Goal: Transaction & Acquisition: Purchase product/service

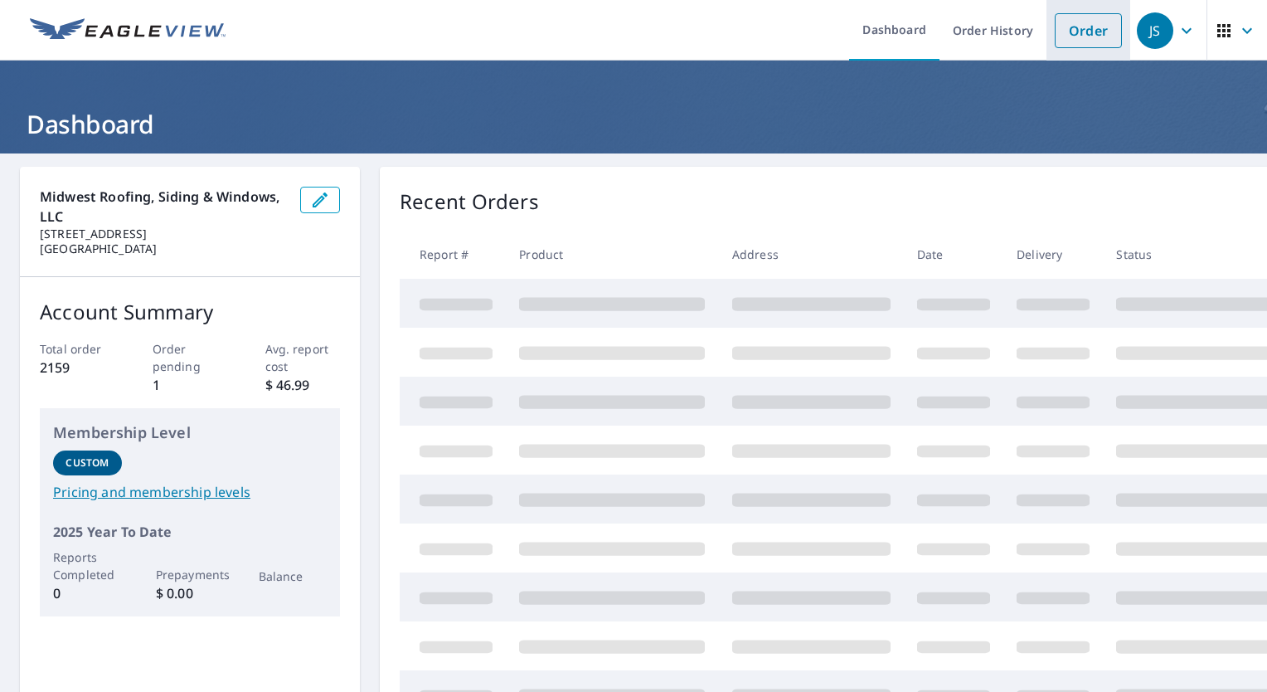
click at [1075, 19] on link "Order" at bounding box center [1088, 30] width 67 height 35
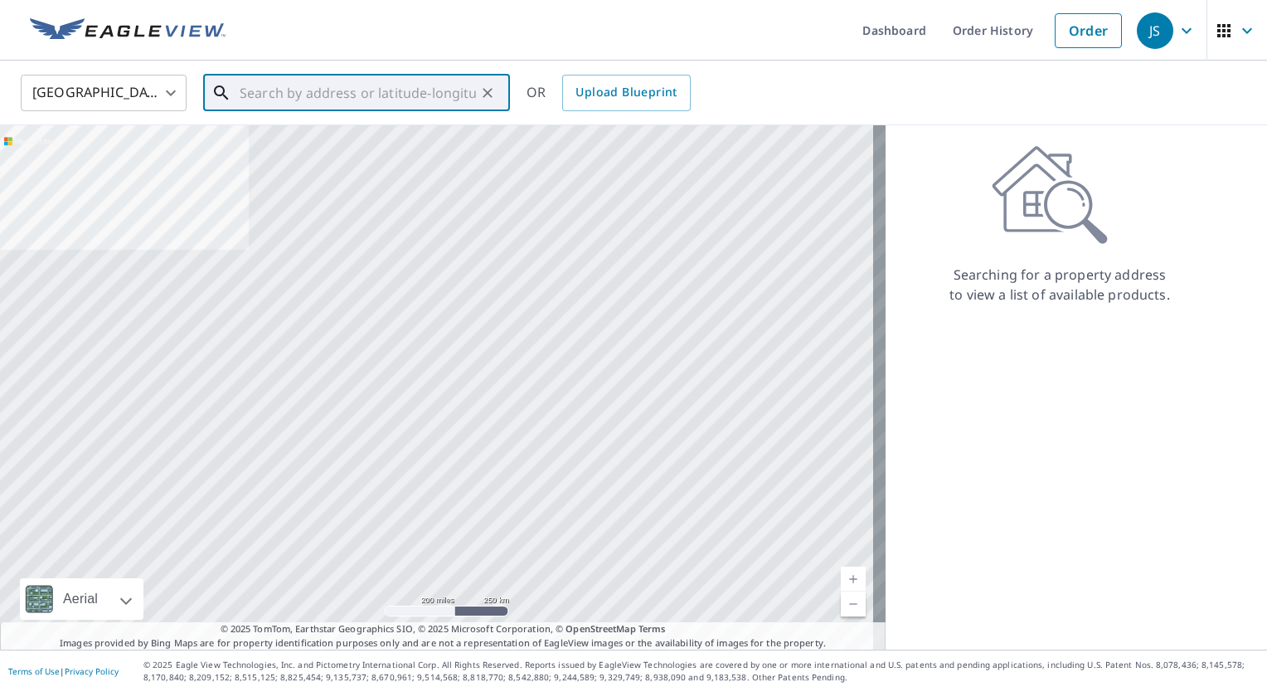
click at [372, 99] on input "text" at bounding box center [358, 93] width 236 height 46
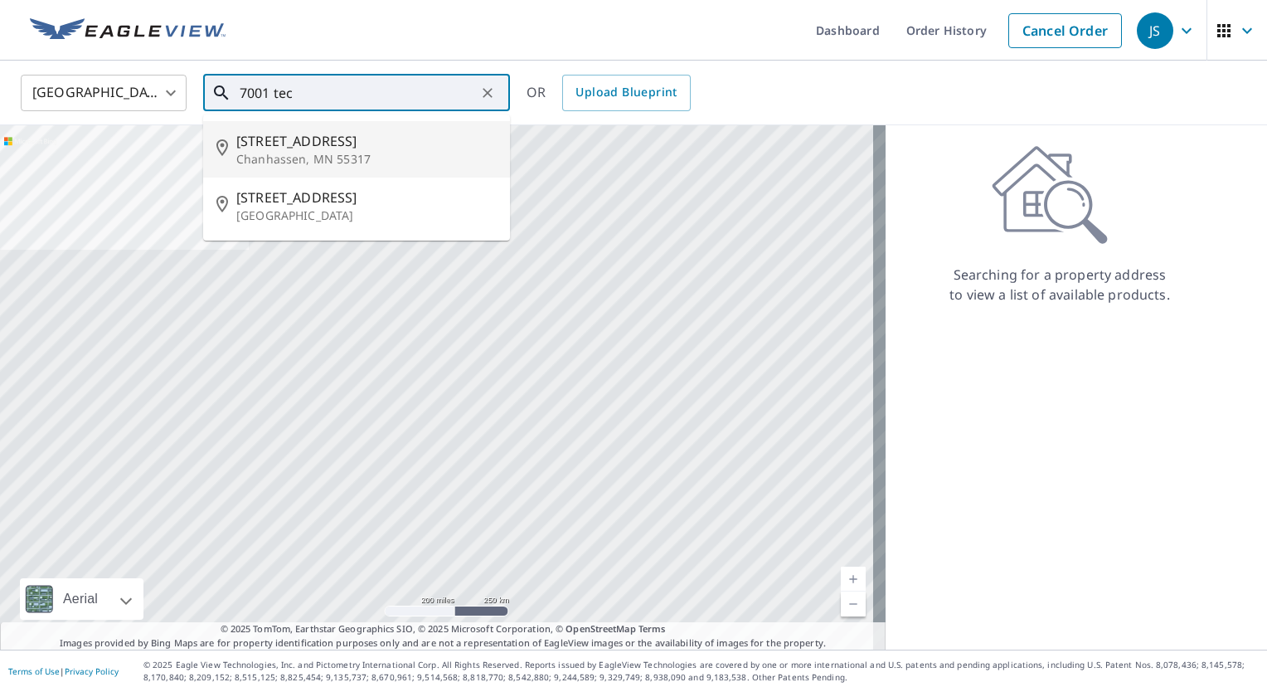
click at [352, 152] on p "Chanhassen, MN 55317" at bounding box center [366, 159] width 260 height 17
type input "[STREET_ADDRESS]"
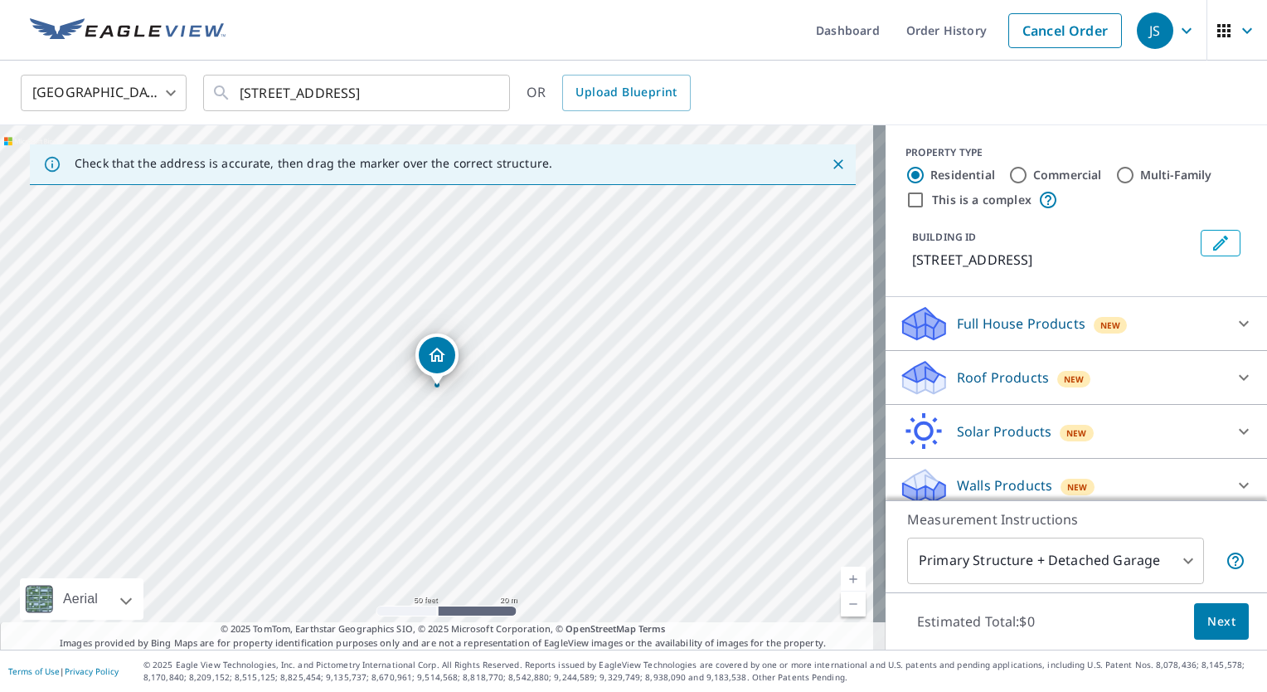
scroll to position [31, 0]
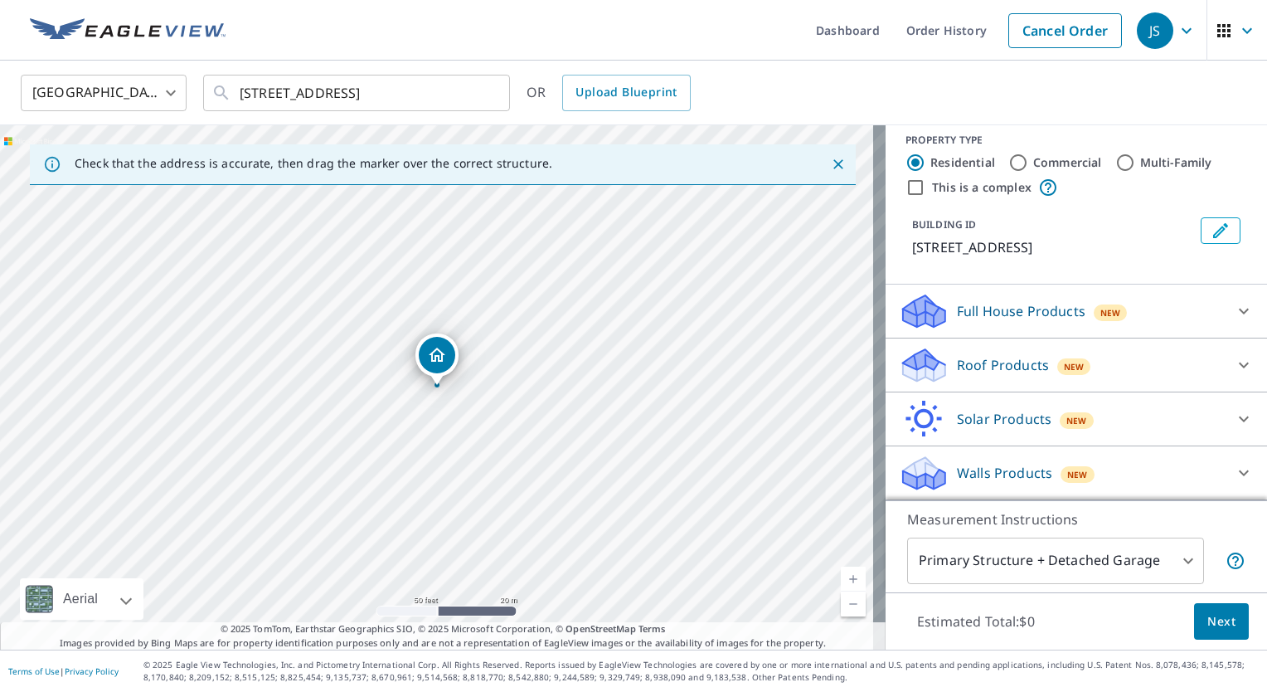
click at [1234, 311] on icon at bounding box center [1244, 311] width 20 height 20
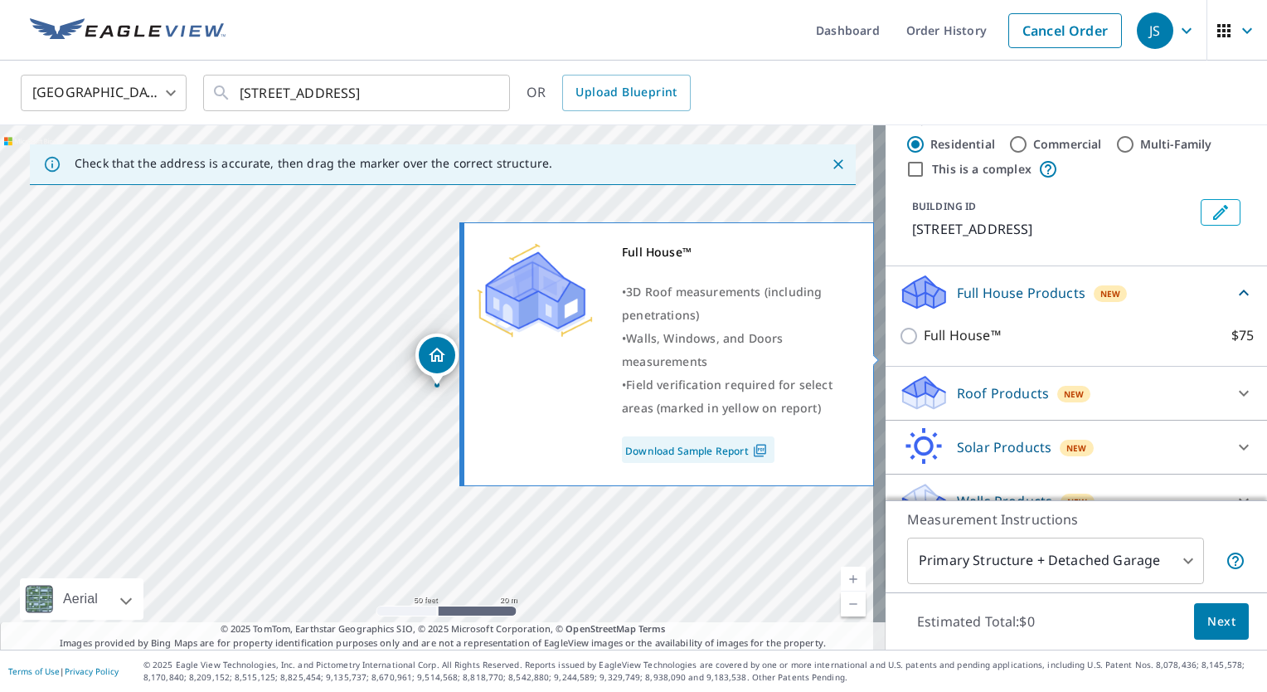
click at [900, 346] on input "Full House™ $75" at bounding box center [911, 336] width 25 height 20
checkbox input "true"
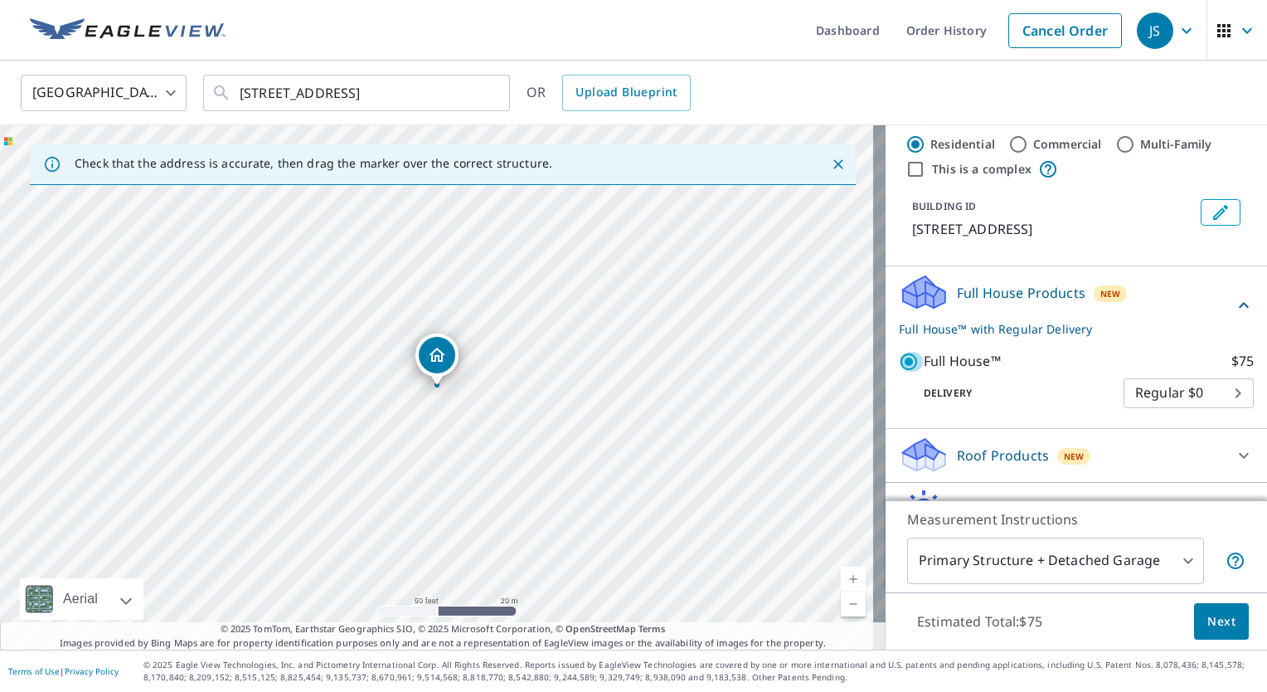
click at [1208, 623] on span "Next" at bounding box center [1222, 621] width 28 height 21
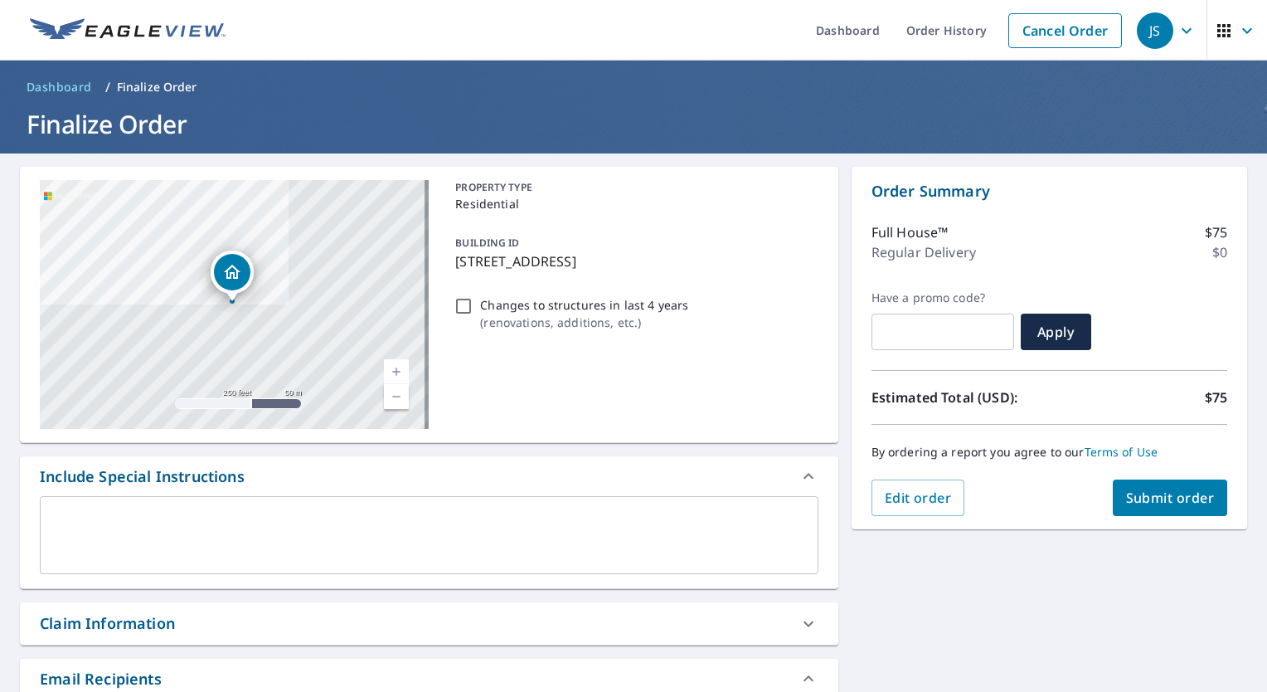
scroll to position [332, 0]
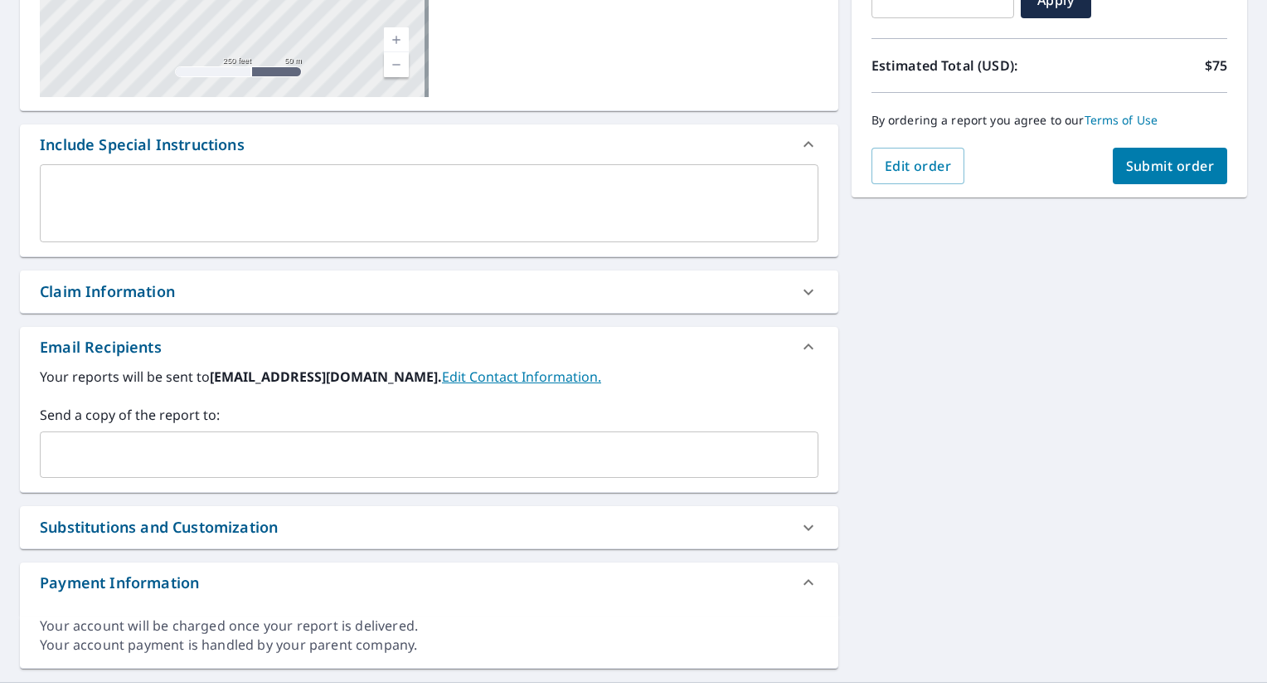
click at [221, 465] on input "text" at bounding box center [416, 455] width 739 height 32
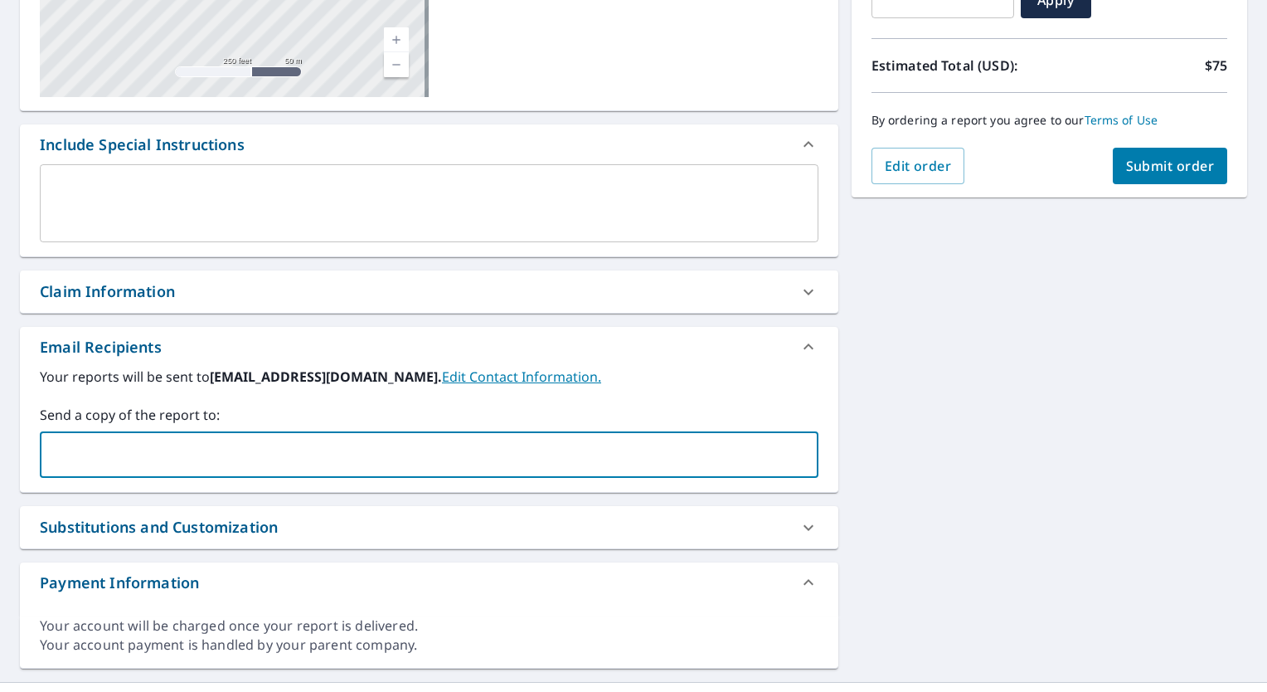
click at [155, 445] on input "text" at bounding box center [416, 455] width 739 height 32
type input "[PERSON_NAME].[PERSON_NAME]@midwestplus"
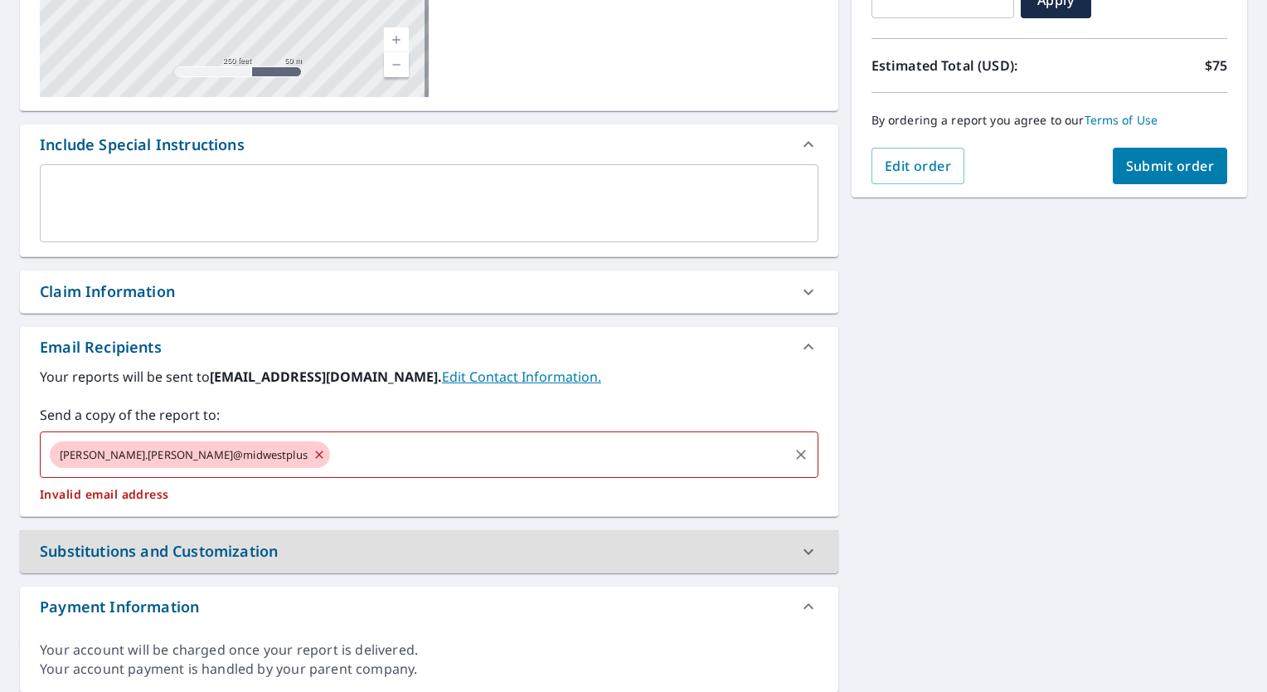
click at [204, 459] on div "[PERSON_NAME].[PERSON_NAME]@midwestplus" at bounding box center [190, 454] width 280 height 27
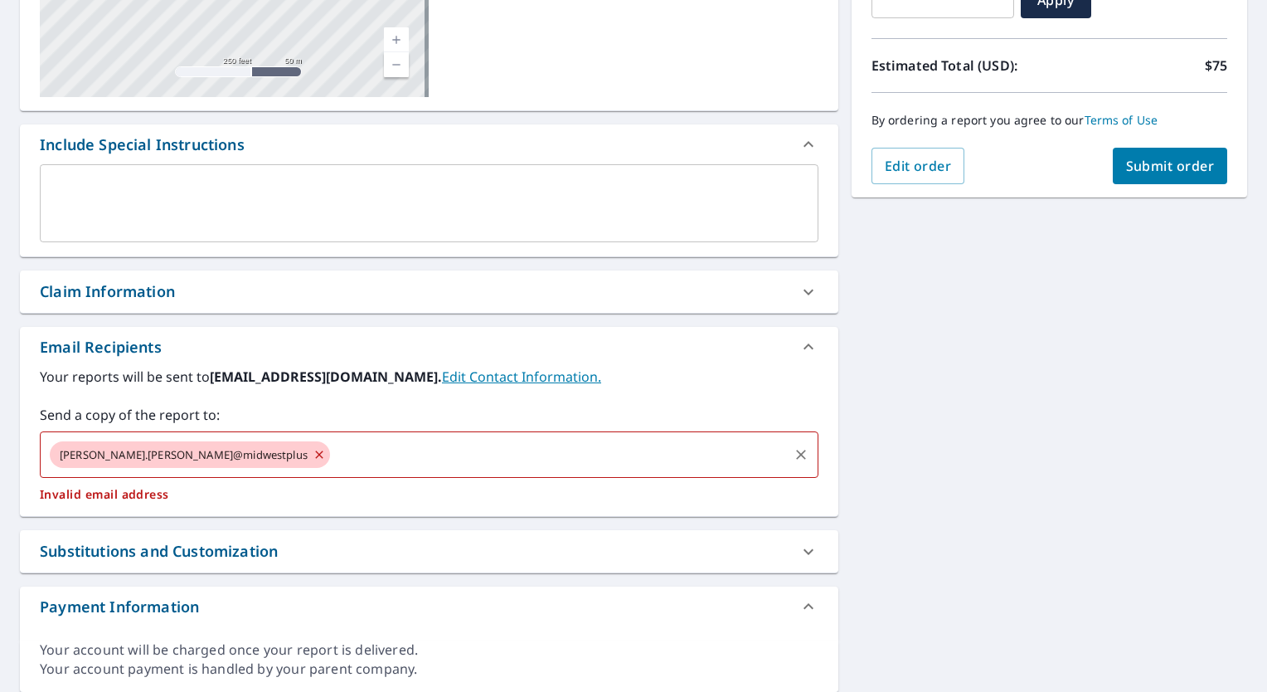
click at [190, 448] on span "[PERSON_NAME].[PERSON_NAME]@midwestplus" at bounding box center [184, 455] width 268 height 16
click at [315, 454] on icon at bounding box center [318, 453] width 7 height 7
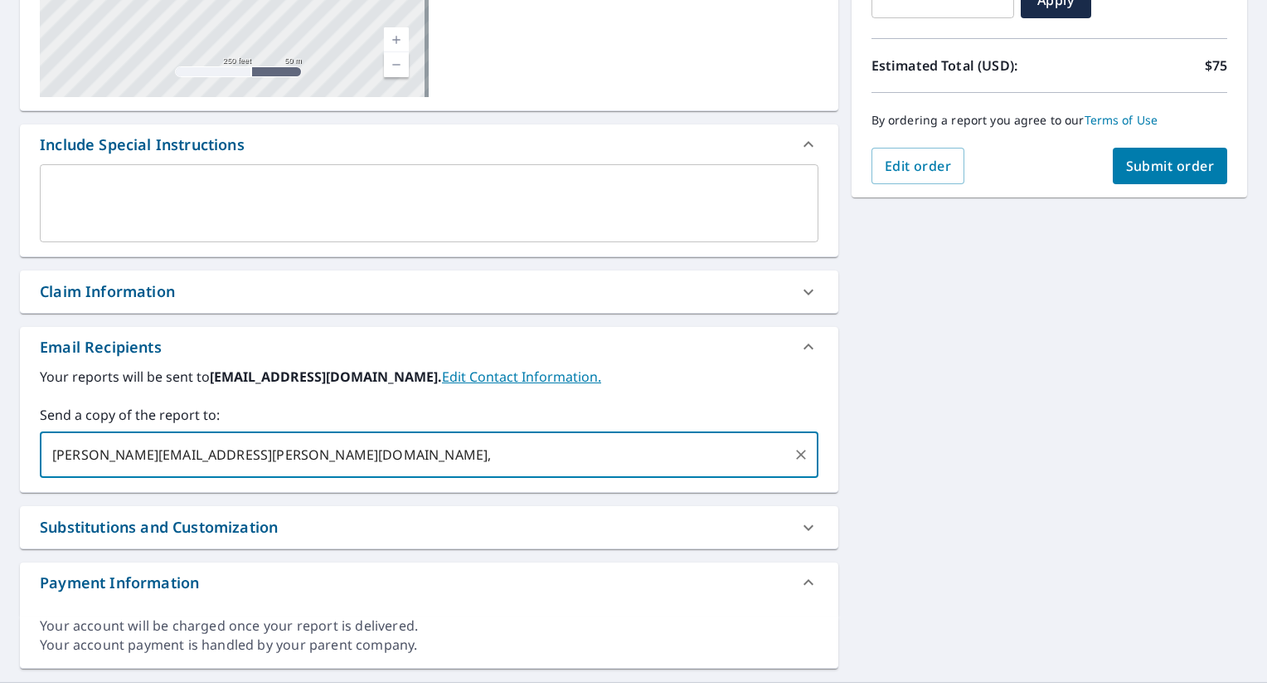
type input "[PERSON_NAME][EMAIL_ADDRESS][PERSON_NAME][DOMAIN_NAME],"
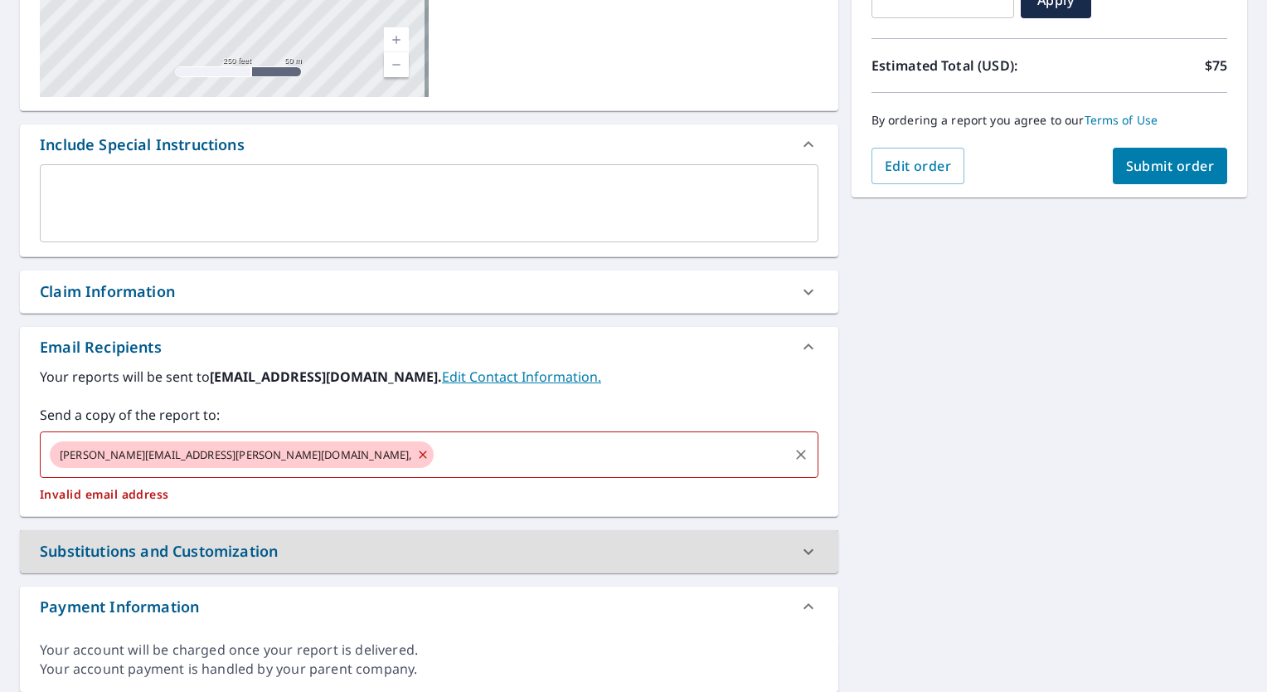
click at [181, 469] on div "[PERSON_NAME][EMAIL_ADDRESS][PERSON_NAME][DOMAIN_NAME], ​" at bounding box center [429, 454] width 779 height 46
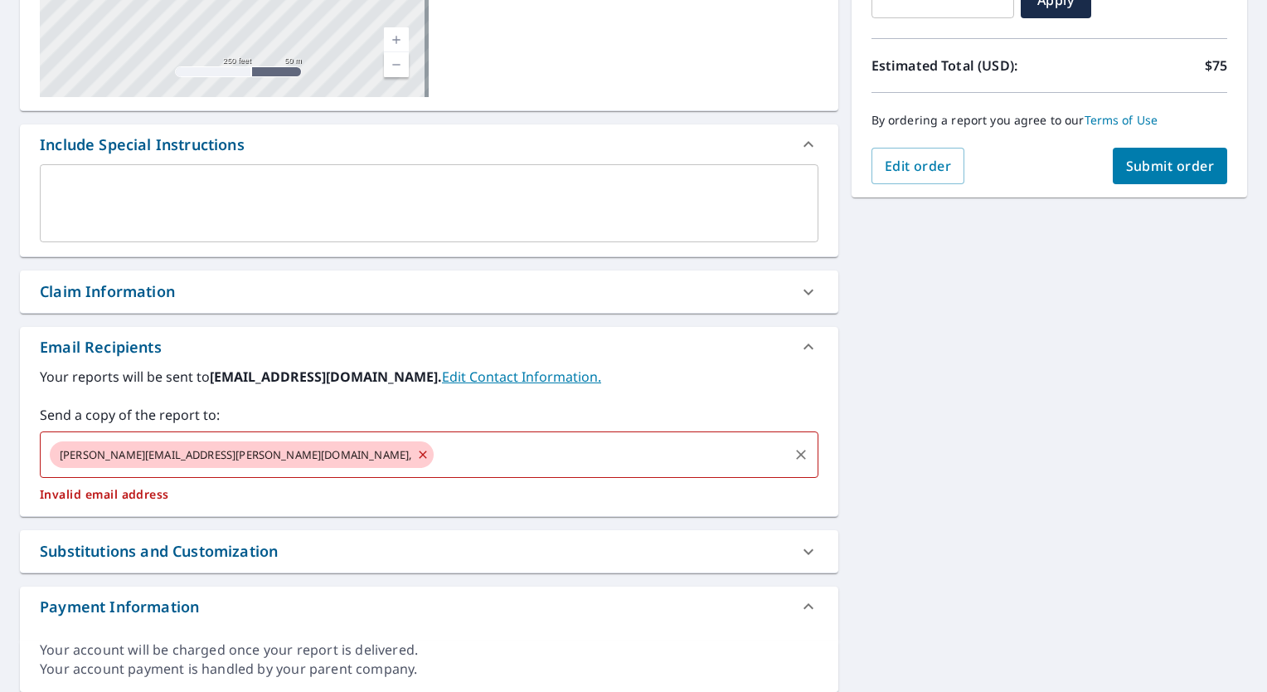
click at [174, 447] on span "[PERSON_NAME][EMAIL_ADDRESS][PERSON_NAME][DOMAIN_NAME]," at bounding box center [236, 455] width 372 height 16
type input "[PERSON_NAME][EMAIL_ADDRESS][PERSON_NAME][DOMAIN_NAME]"
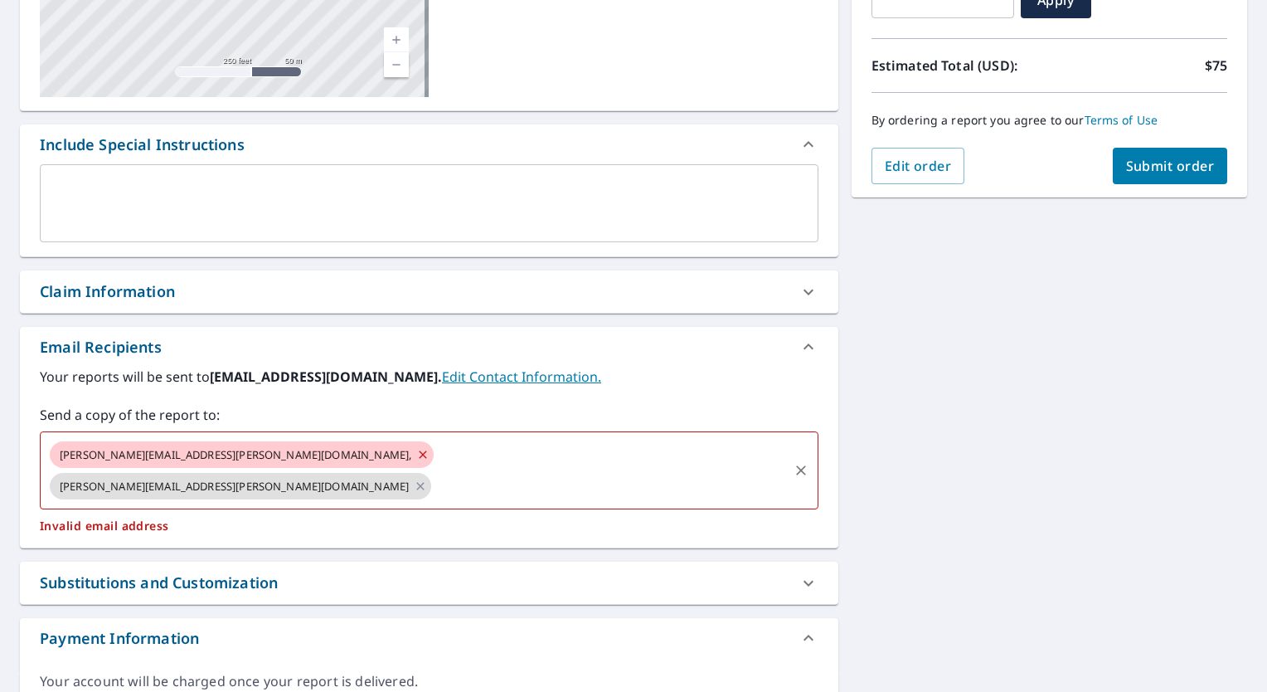
click at [416, 447] on icon at bounding box center [422, 454] width 13 height 18
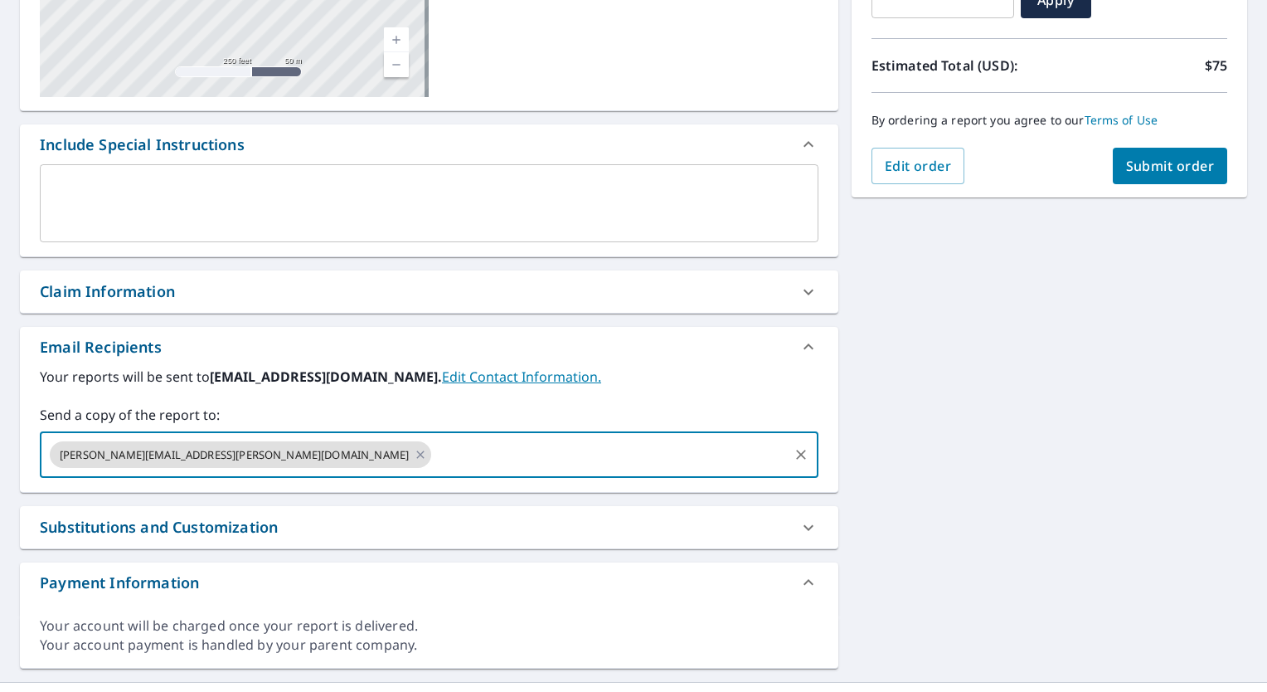
click at [434, 453] on input "text" at bounding box center [610, 455] width 352 height 32
type input "[PERSON_NAME][EMAIL_ADDRESS][PERSON_NAME][DOMAIN_NAME]"
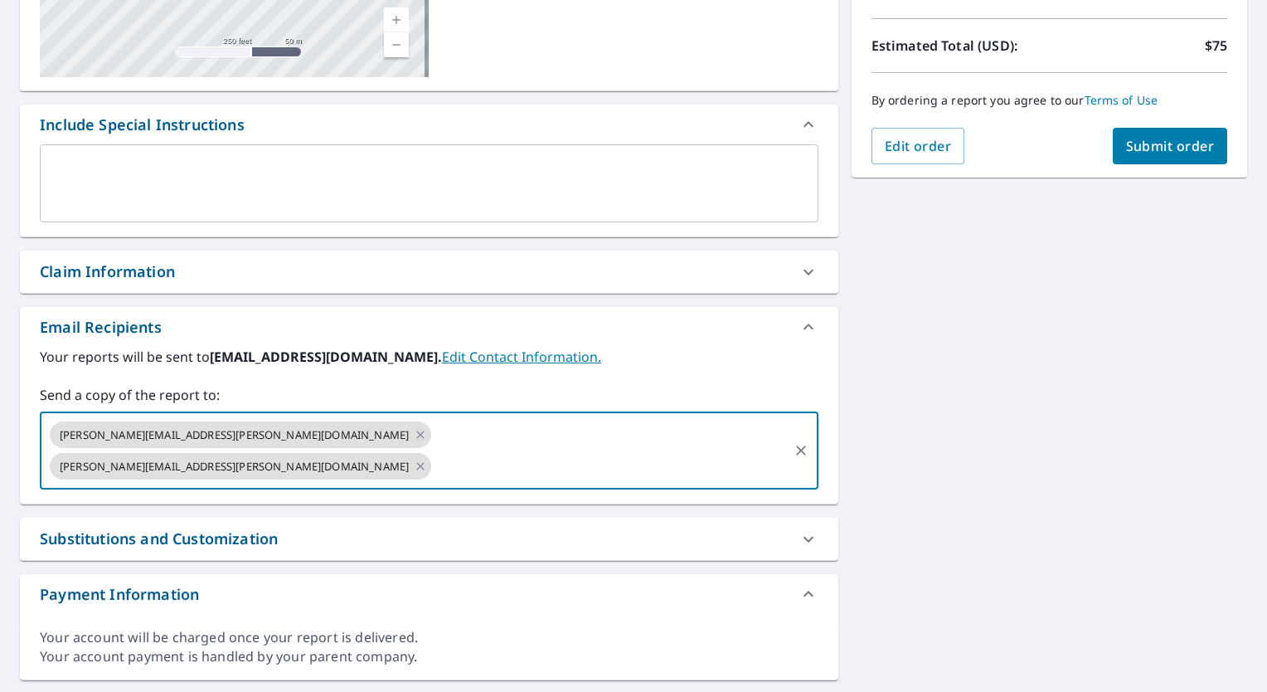
scroll to position [362, 0]
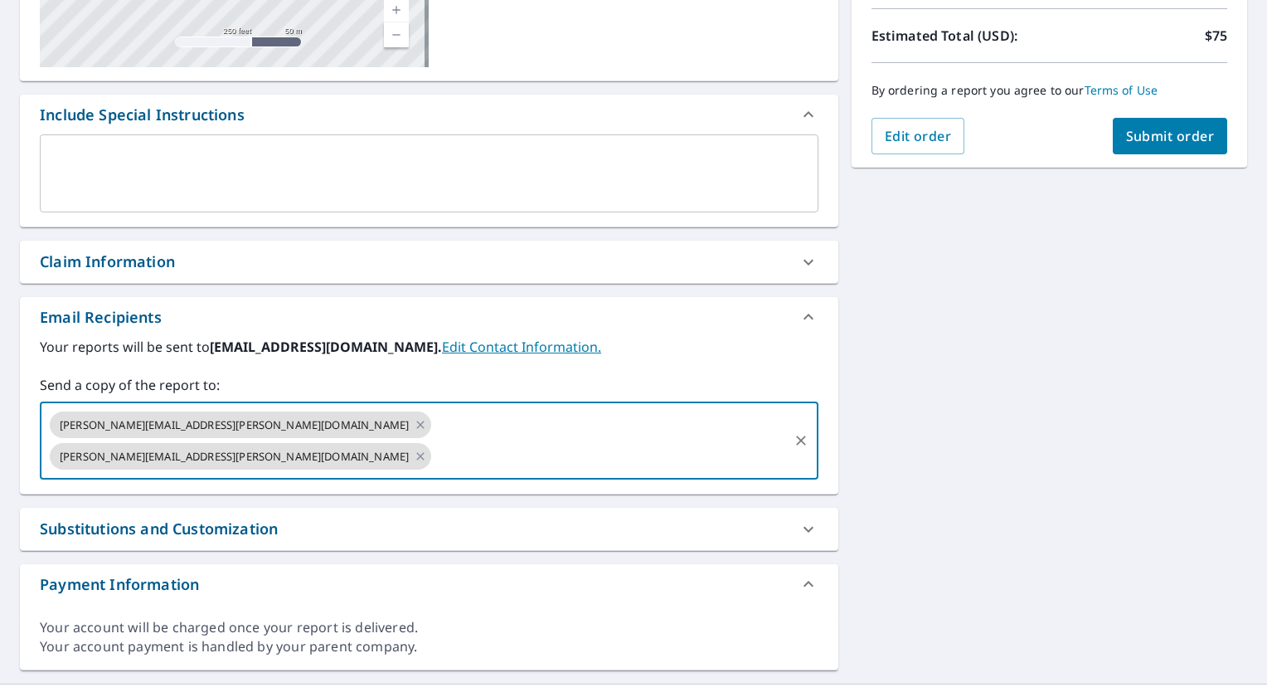
click at [1135, 124] on button "Submit order" at bounding box center [1170, 136] width 115 height 36
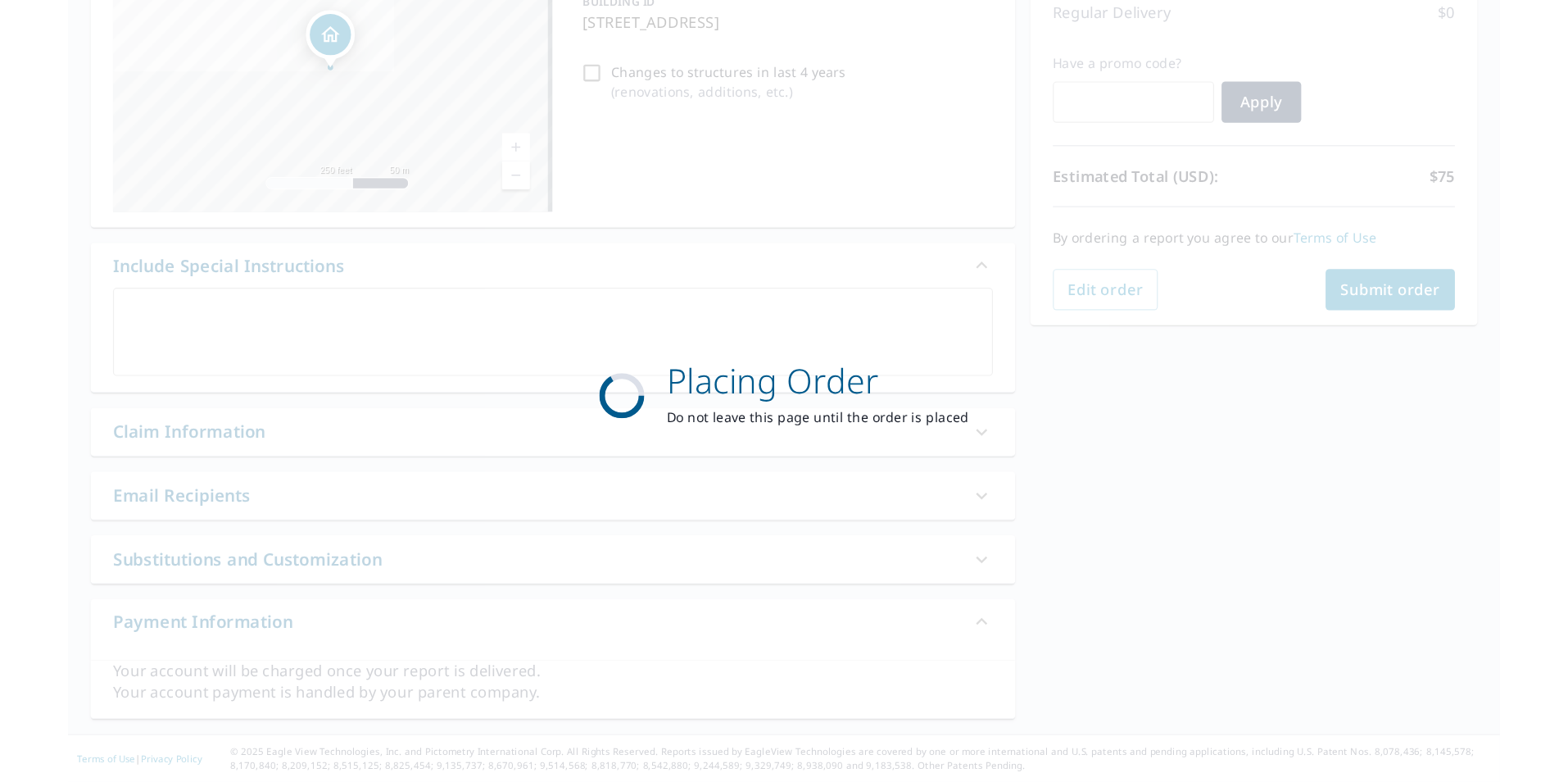
scroll to position [236, 0]
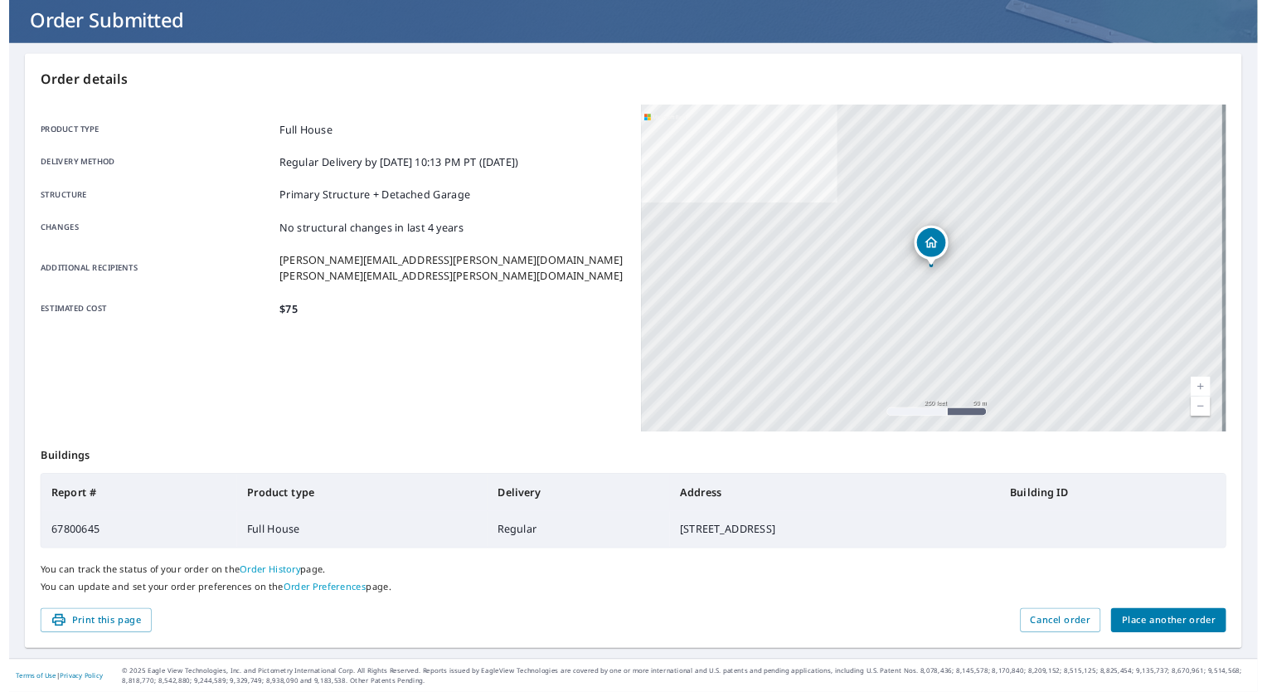
scroll to position [97, 0]
